Goal: Task Accomplishment & Management: Complete application form

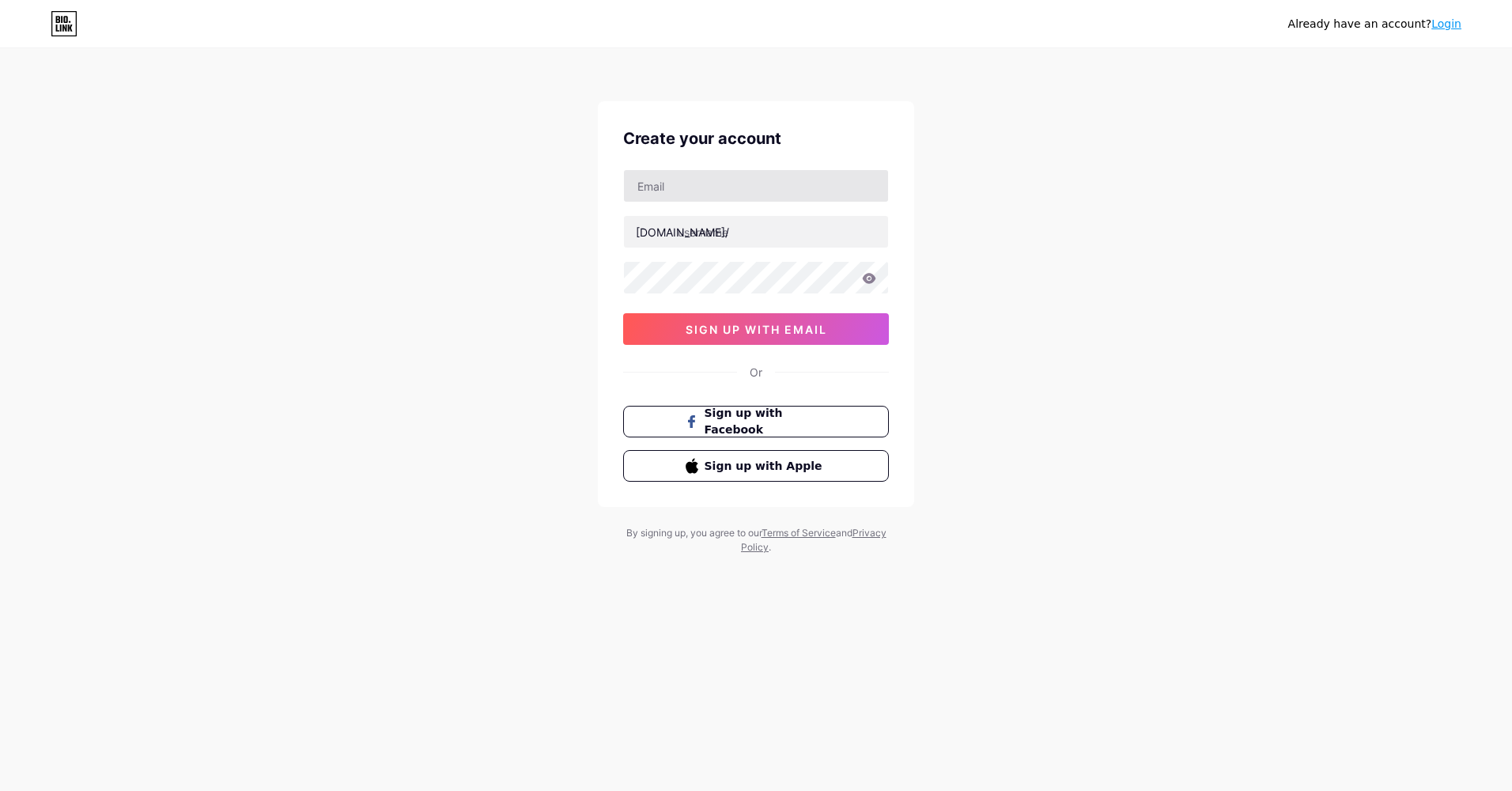
type input "[EMAIL_ADDRESS][DOMAIN_NAME]"
click at [774, 338] on button "sign up with email" at bounding box center [756, 329] width 266 height 32
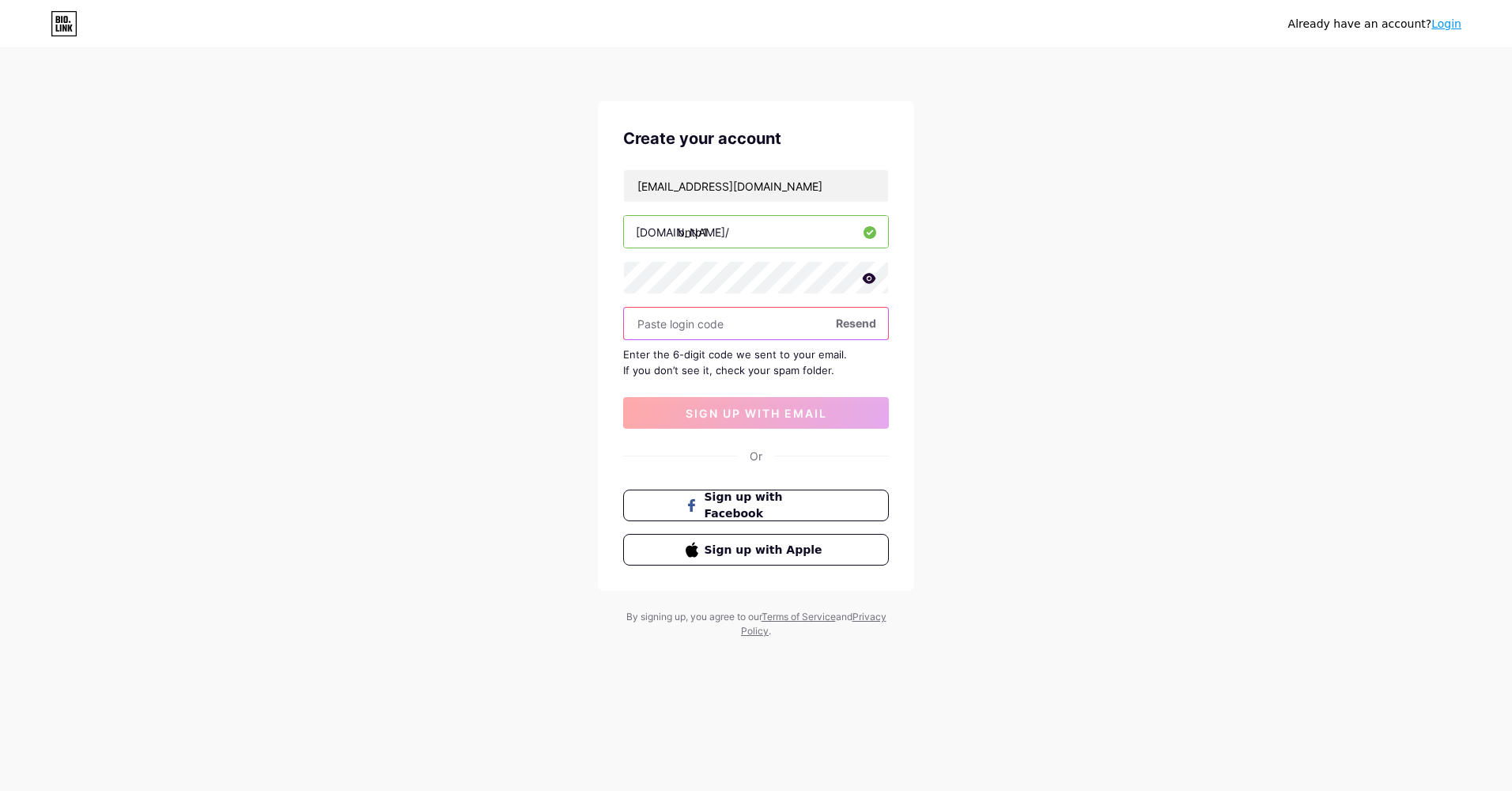
click at [692, 320] on input "text" at bounding box center [756, 323] width 265 height 32
click at [704, 320] on input "text" at bounding box center [756, 323] width 265 height 32
click at [860, 322] on span "Resend" at bounding box center [856, 323] width 41 height 16
click at [784, 181] on input "[EMAIL_ADDRESS][DOMAIN_NAME]" at bounding box center [756, 185] width 265 height 32
click at [736, 238] on input "bntp1" at bounding box center [756, 231] width 265 height 32
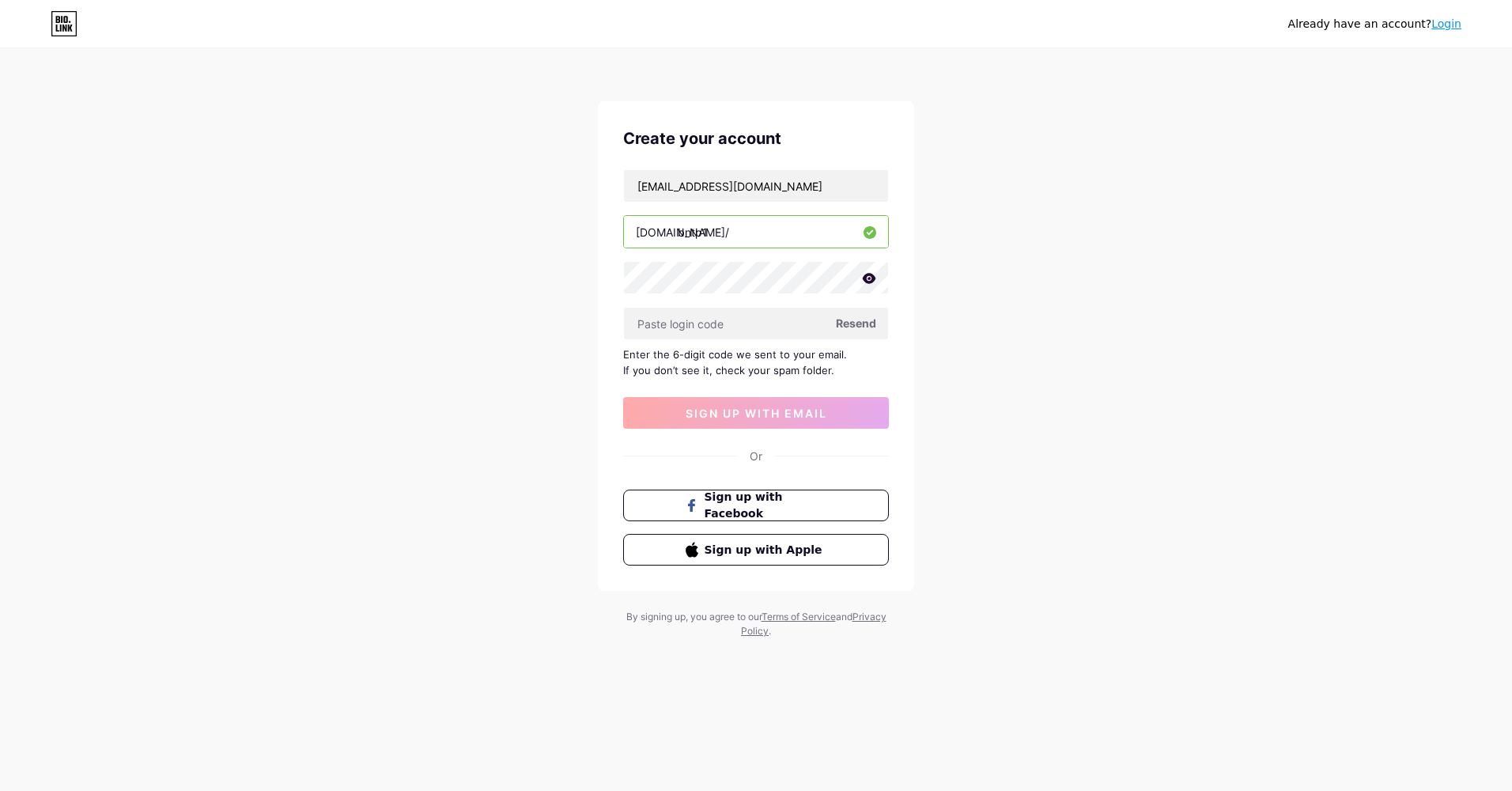
drag, startPoint x: 714, startPoint y: 229, endPoint x: 701, endPoint y: 229, distance: 13.0
click at [701, 229] on input "bntp1" at bounding box center [756, 231] width 265 height 32
type input "bntp0203"
click at [868, 279] on icon at bounding box center [870, 278] width 14 height 11
click at [746, 326] on input "text" at bounding box center [756, 323] width 265 height 32
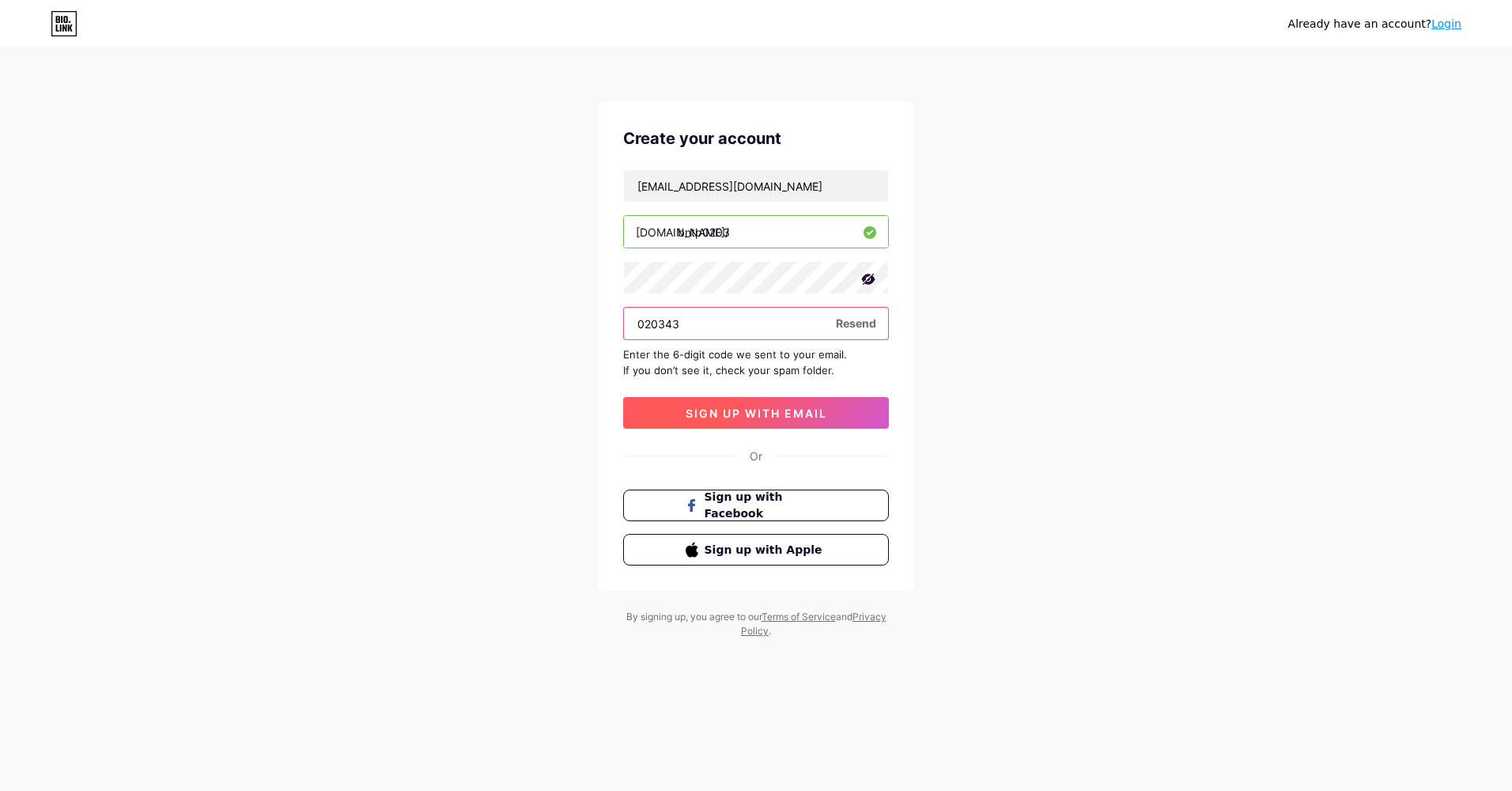
type input "020343"
click at [746, 412] on span "sign up with email" at bounding box center [756, 413] width 142 height 14
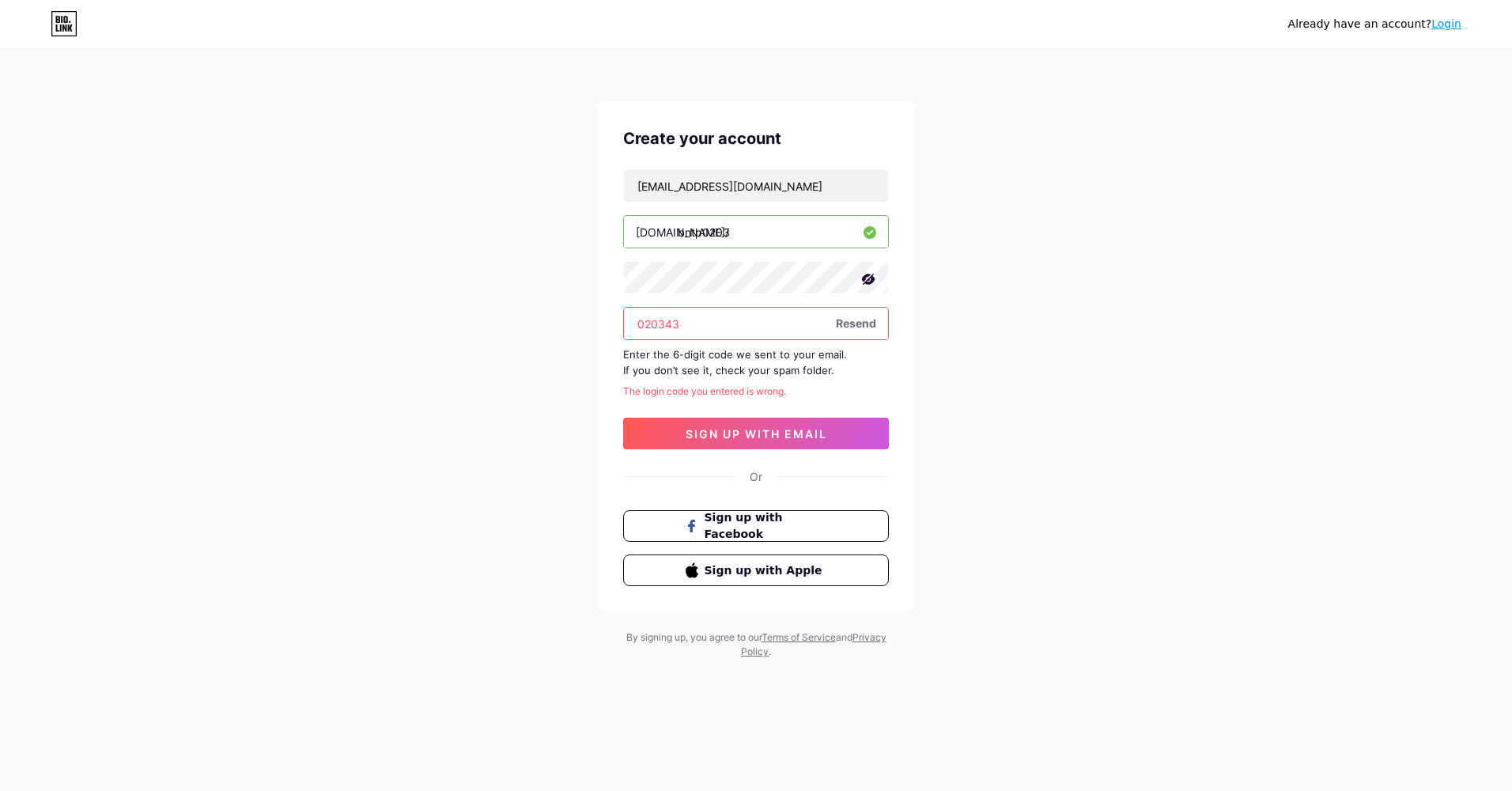
click at [844, 321] on span "Resend" at bounding box center [856, 323] width 41 height 16
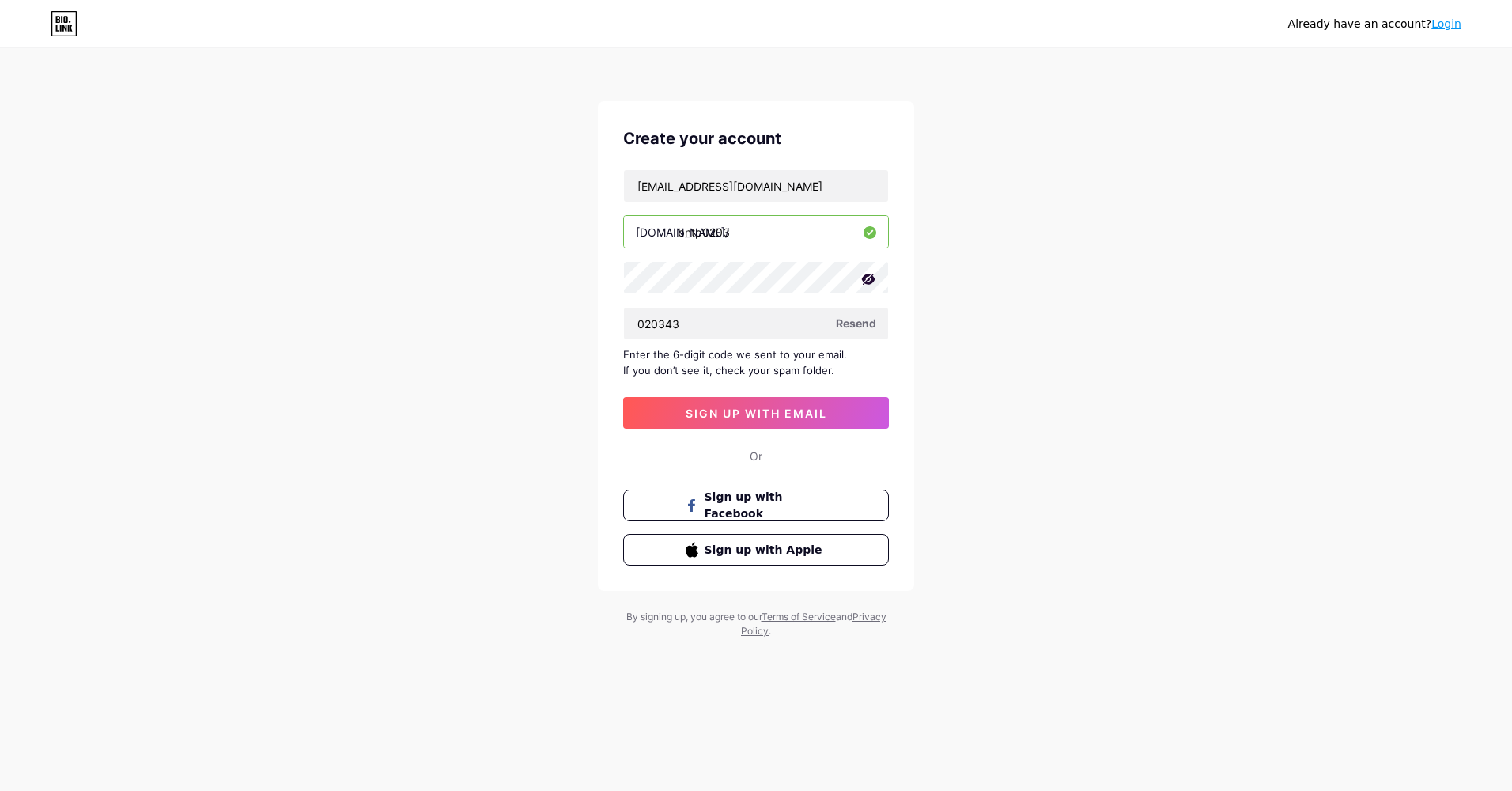
drag, startPoint x: 939, startPoint y: 364, endPoint x: 946, endPoint y: 376, distance: 13.9
click at [940, 364] on div "Already have an account? Login Create your account [EMAIL_ADDRESS][DOMAIN_NAME]…" at bounding box center [756, 344] width 1512 height 689
click at [946, 376] on div "Already have an account? Login Create your account [EMAIL_ADDRESS][DOMAIN_NAME]…" at bounding box center [756, 344] width 1512 height 689
click at [1065, 383] on div "Already have an account? Login Create your account [EMAIL_ADDRESS][DOMAIN_NAME]…" at bounding box center [756, 344] width 1512 height 689
click at [544, 417] on div "Already have an account? Login Create your account [EMAIL_ADDRESS][DOMAIN_NAME]…" at bounding box center [756, 344] width 1512 height 689
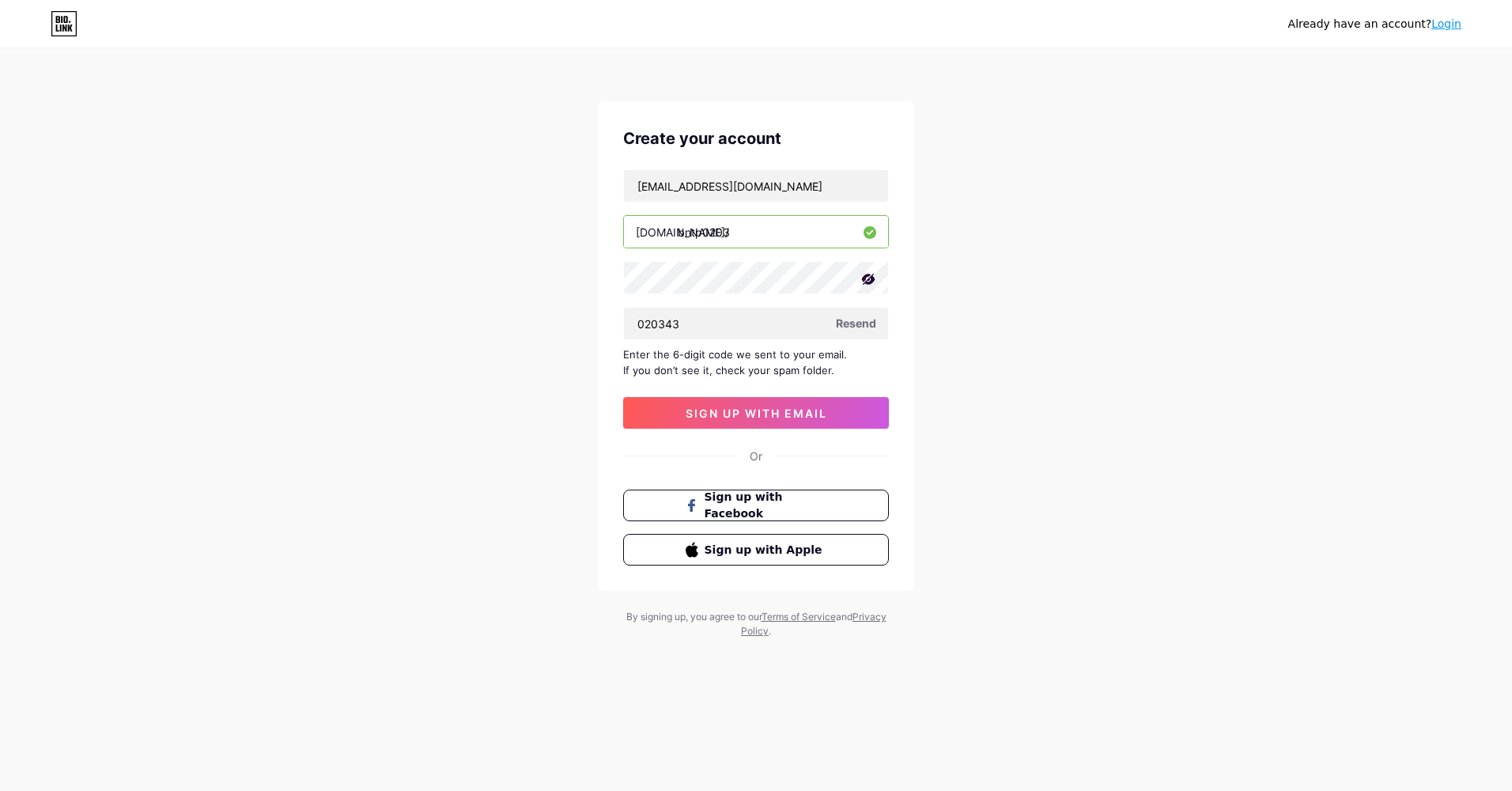
click at [575, 397] on div "Already have an account? Login Create your account [EMAIL_ADDRESS][DOMAIN_NAME]…" at bounding box center [756, 344] width 1512 height 689
click at [501, 386] on div "Already have an account? Login Create your account [EMAIL_ADDRESS][DOMAIN_NAME]…" at bounding box center [756, 344] width 1512 height 689
